Goal: Task Accomplishment & Management: Complete application form

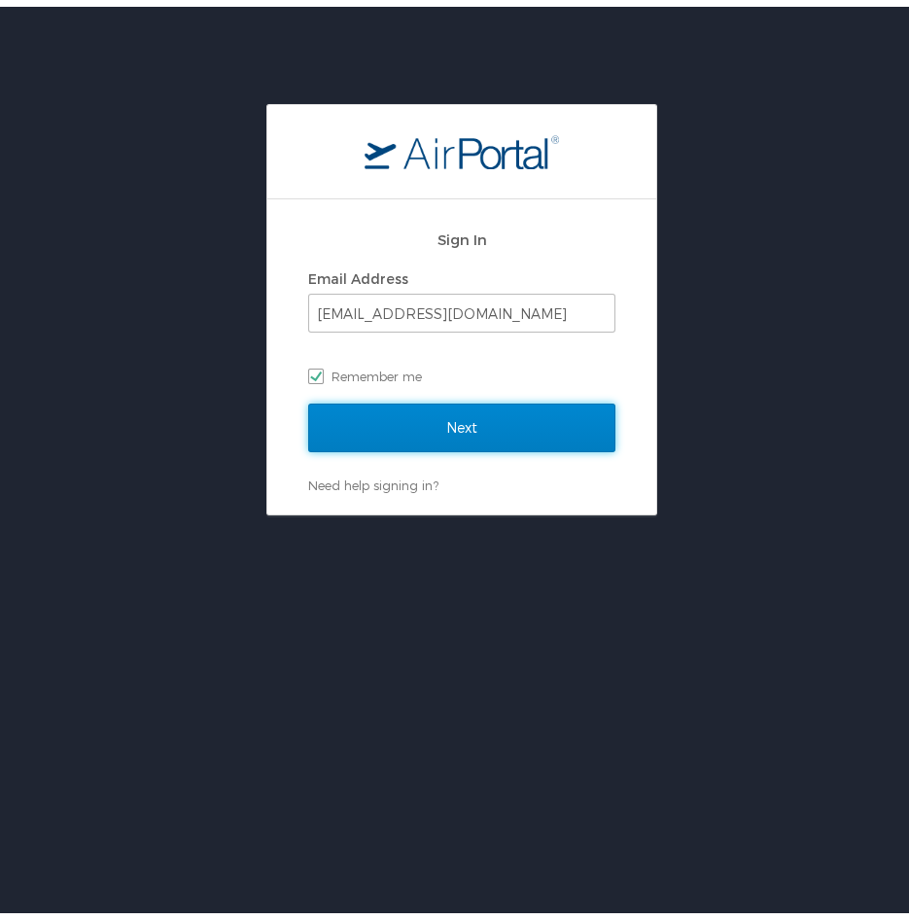
drag, startPoint x: 486, startPoint y: 426, endPoint x: 512, endPoint y: 421, distance: 26.7
click at [488, 426] on input "Next" at bounding box center [461, 421] width 307 height 49
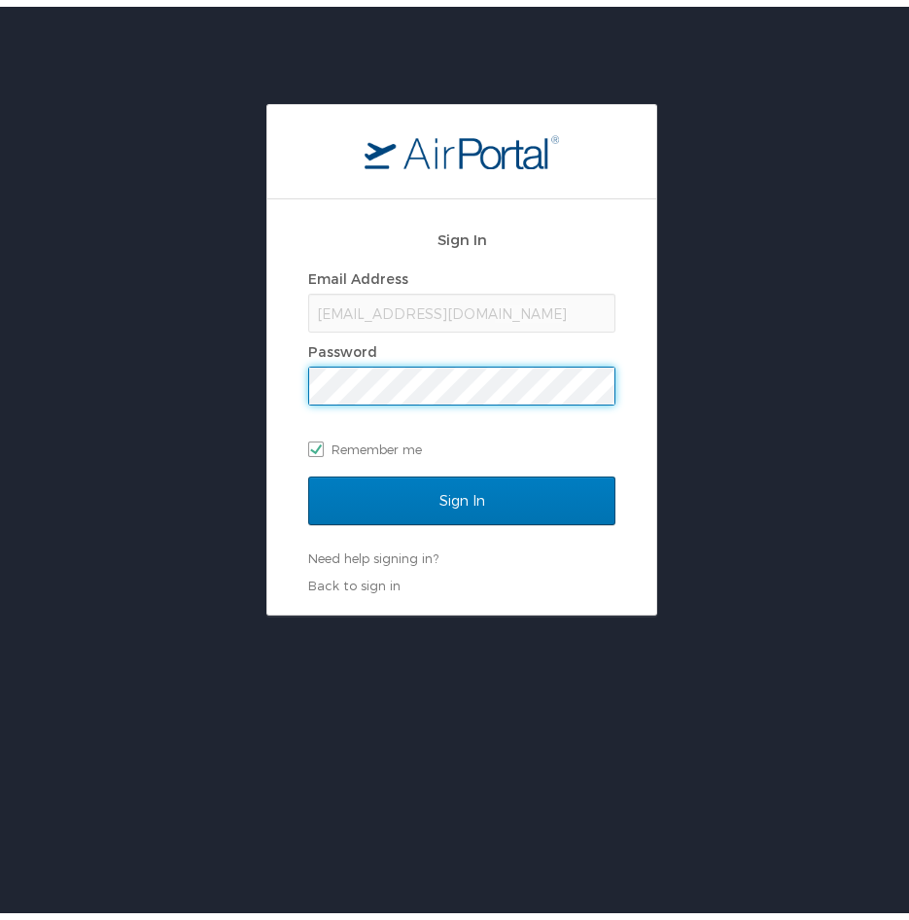
click at [296, 381] on div "Sign In Email Address [EMAIL_ADDRESS][DOMAIN_NAME] Password Remember me Sign In…" at bounding box center [461, 400] width 389 height 415
click at [308, 470] on input "Sign In" at bounding box center [461, 494] width 307 height 49
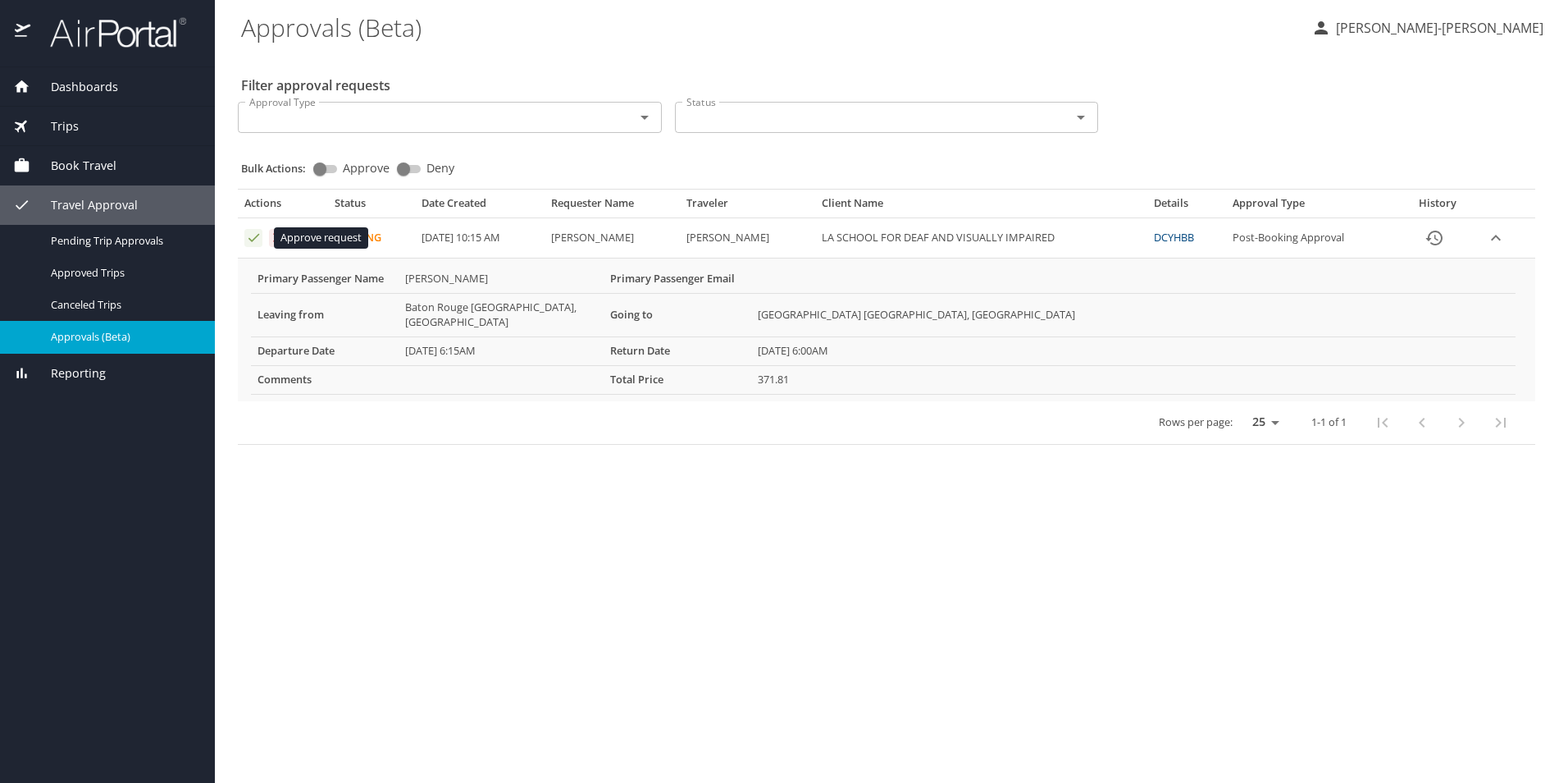
click at [252, 239] on icon "Approval table" at bounding box center [254, 237] width 15 height 15
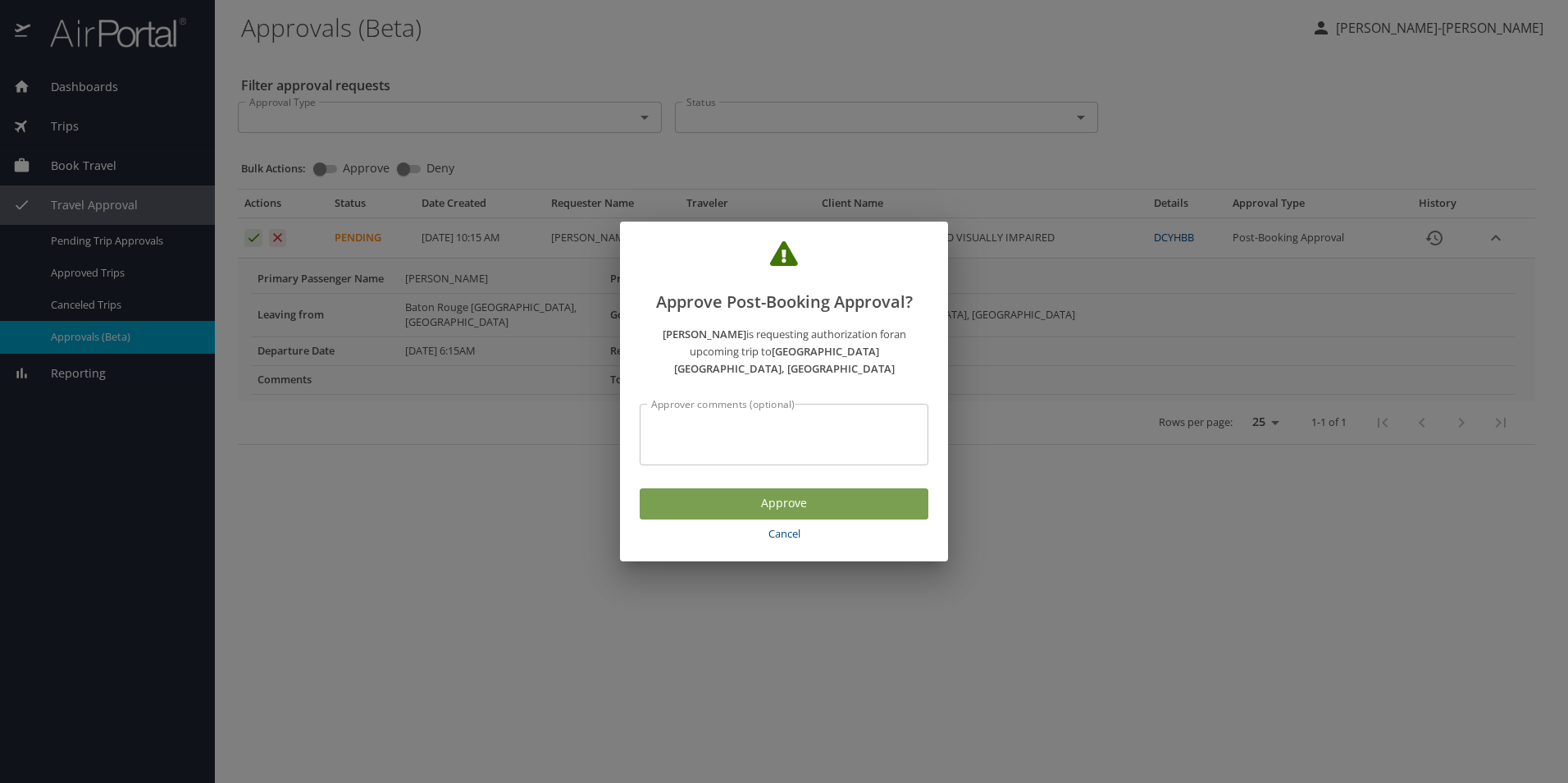
click at [842, 503] on span "Approve" at bounding box center [784, 503] width 262 height 20
